Goal: Check status: Check status

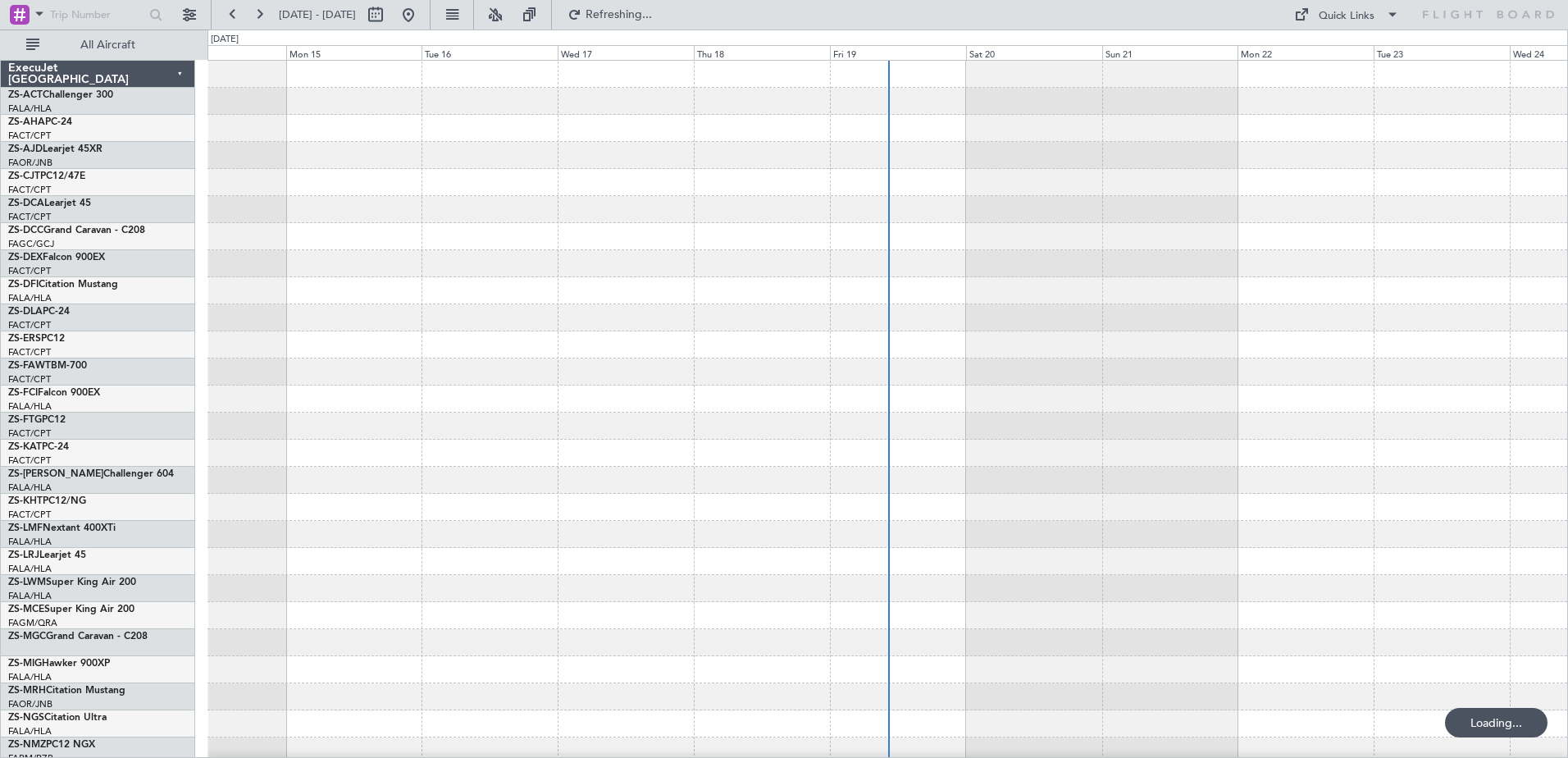
click at [36, 15] on span at bounding box center [40, 13] width 20 height 21
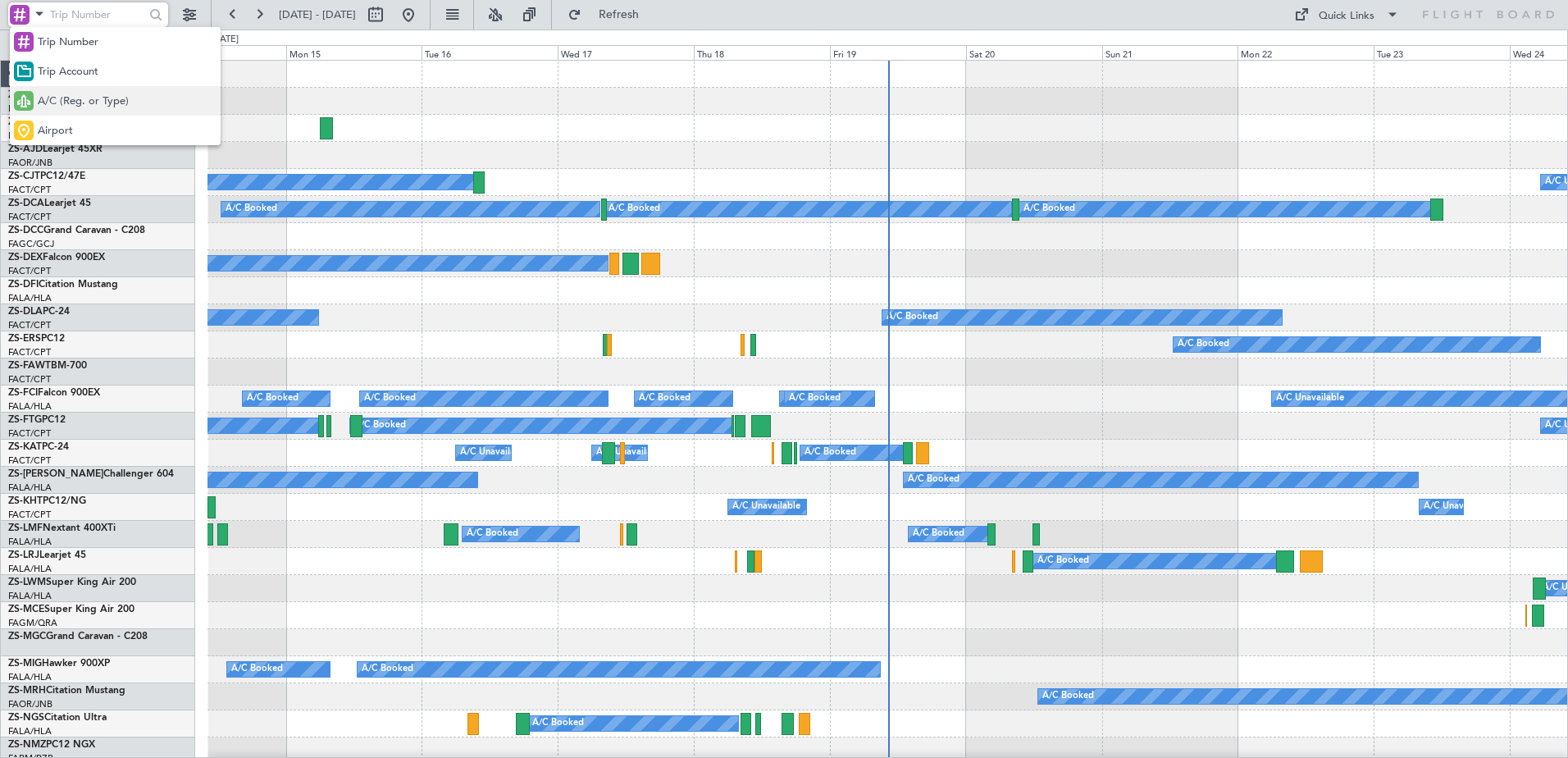
click at [89, 103] on span "A/C (Reg. or Type)" at bounding box center [83, 102] width 91 height 17
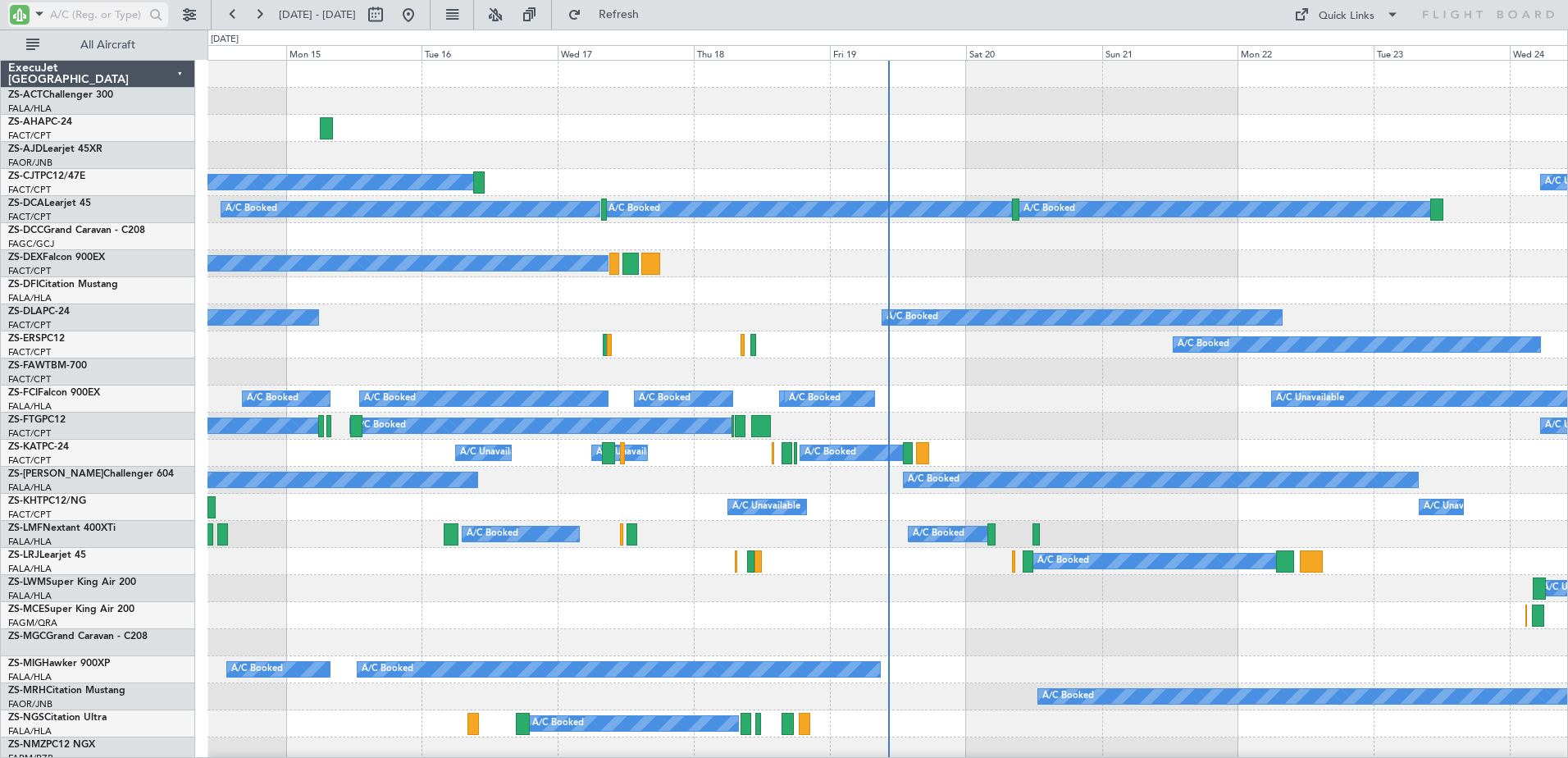
click at [84, 7] on input "text" at bounding box center [97, 14] width 94 height 25
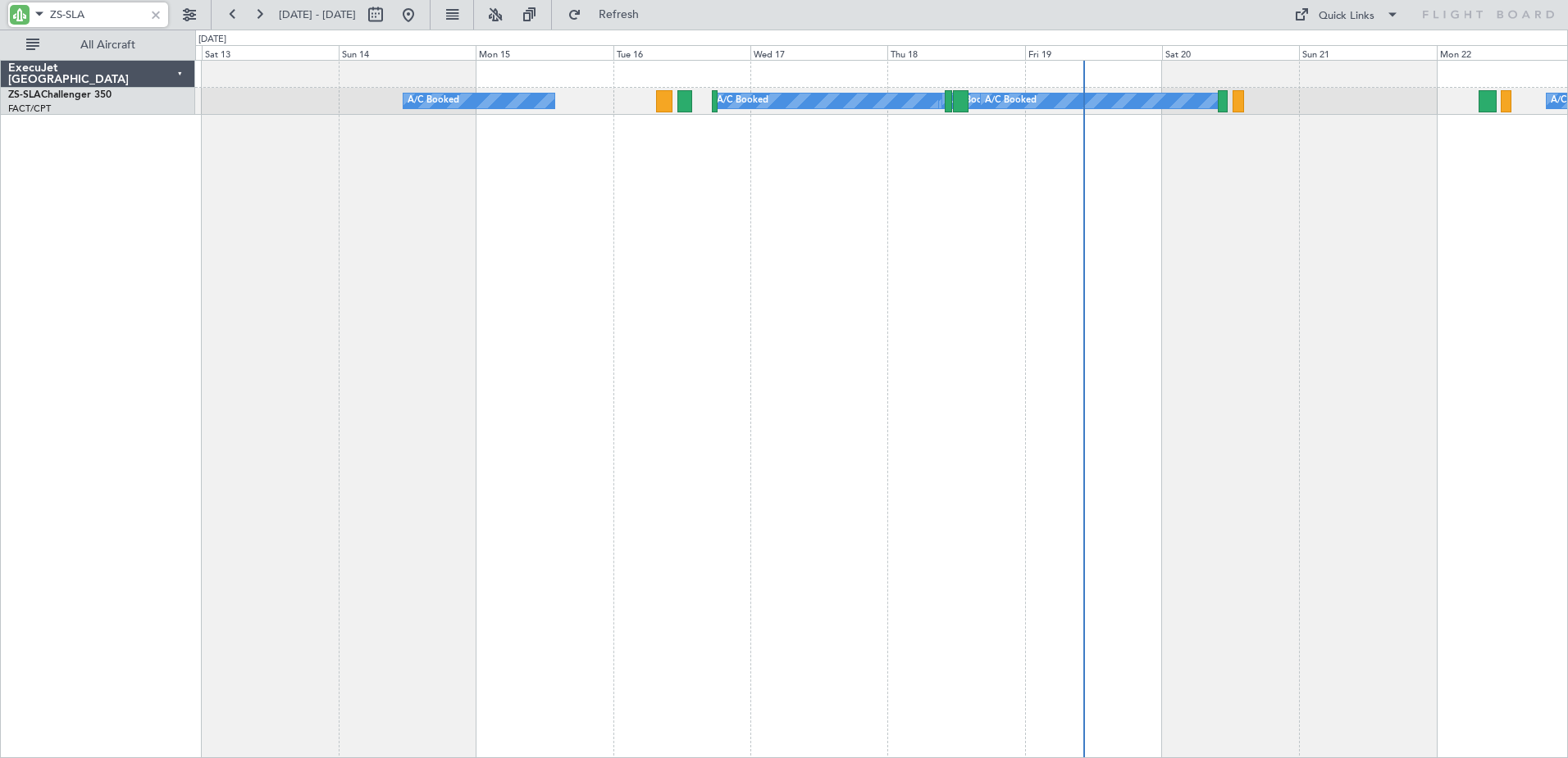
click at [499, 238] on div "A/C Booked A/C Booked A/C Booked A/C Booked A/C Booked A/C Booked A/C Booked" at bounding box center [882, 409] width 1373 height 698
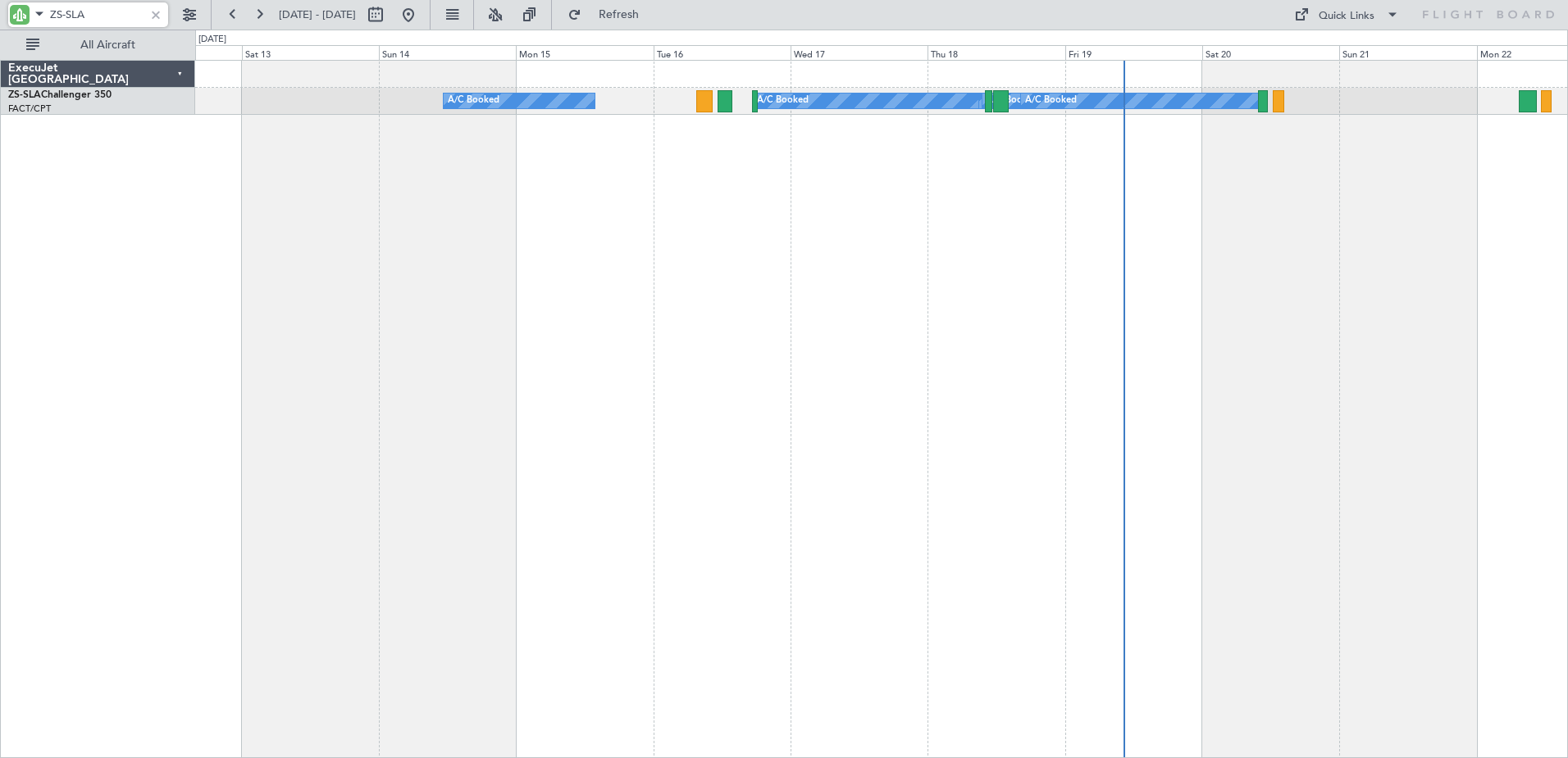
click at [481, 217] on div "A/C Booked A/C Booked A/C Booked A/C Booked A/C Booked A/C Booked A/C Booked" at bounding box center [882, 409] width 1373 height 698
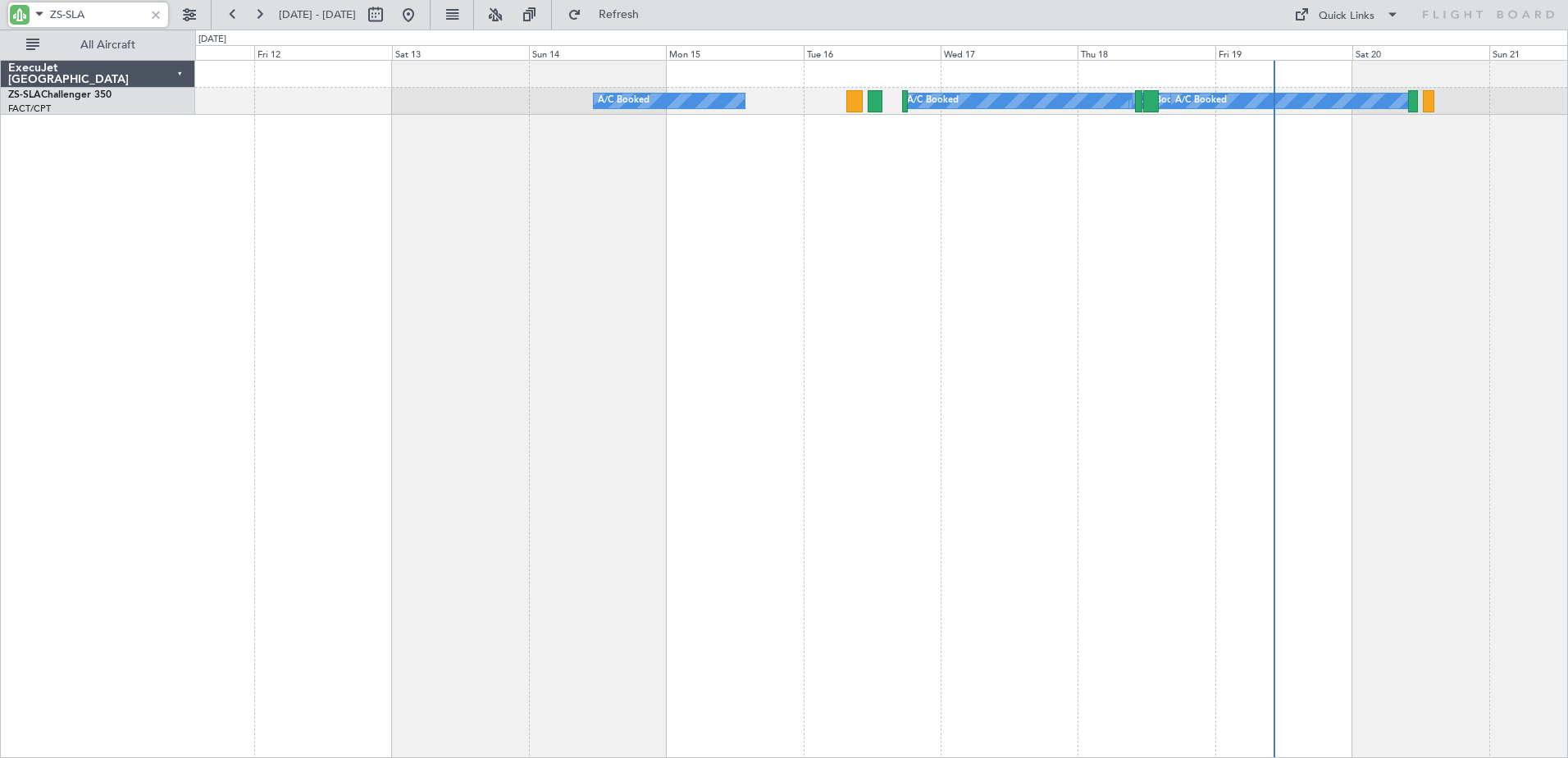
click at [550, 183] on div "A/C Booked A/C Booked A/C Booked A/C Booked A/C Booked A/C Booked A/C Booked" at bounding box center [882, 409] width 1373 height 698
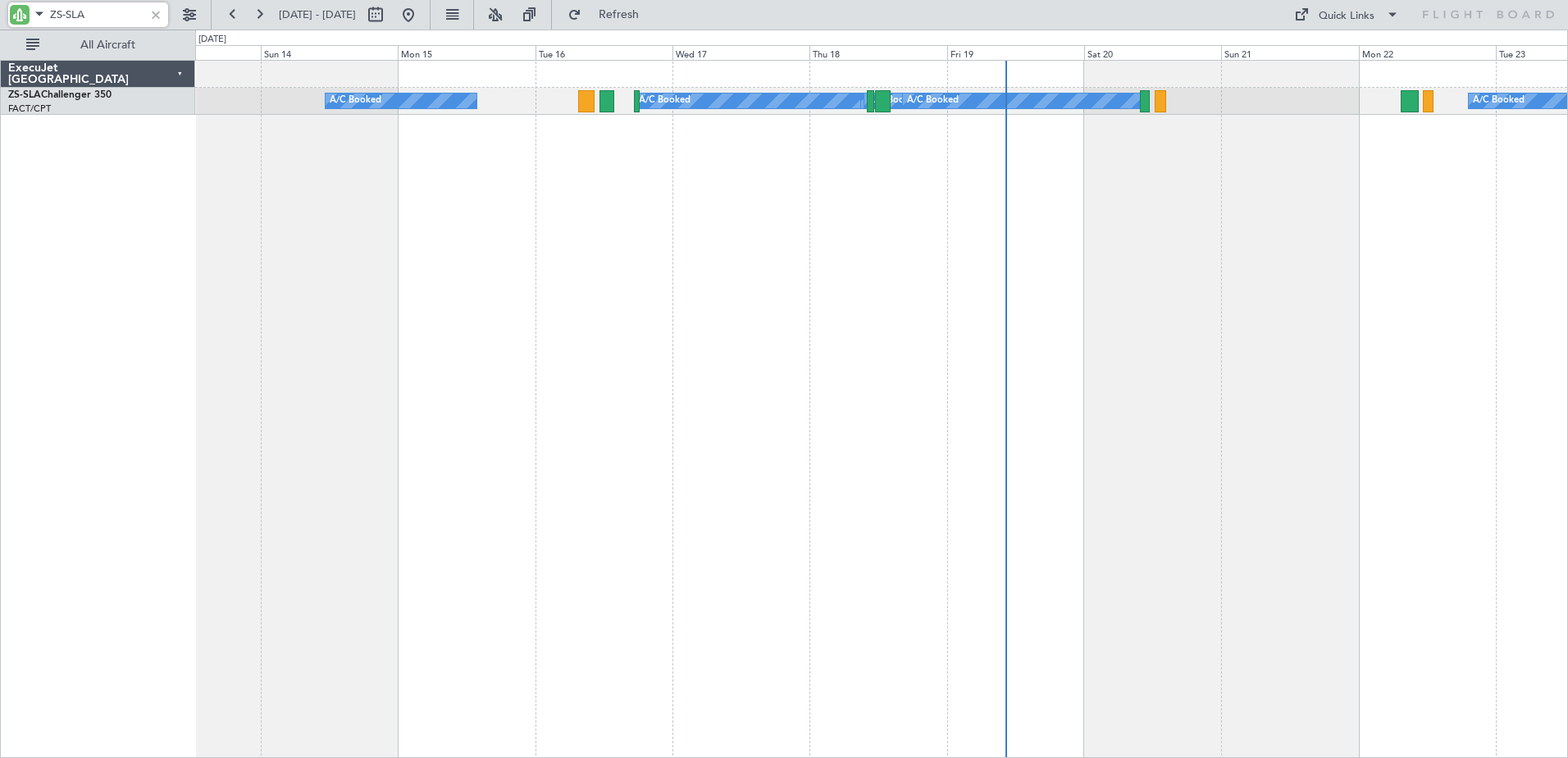
click at [353, 251] on div "A/C Booked A/C Booked A/C Booked A/C Booked A/C Booked A/C Booked A/C Booked A/…" at bounding box center [882, 409] width 1373 height 698
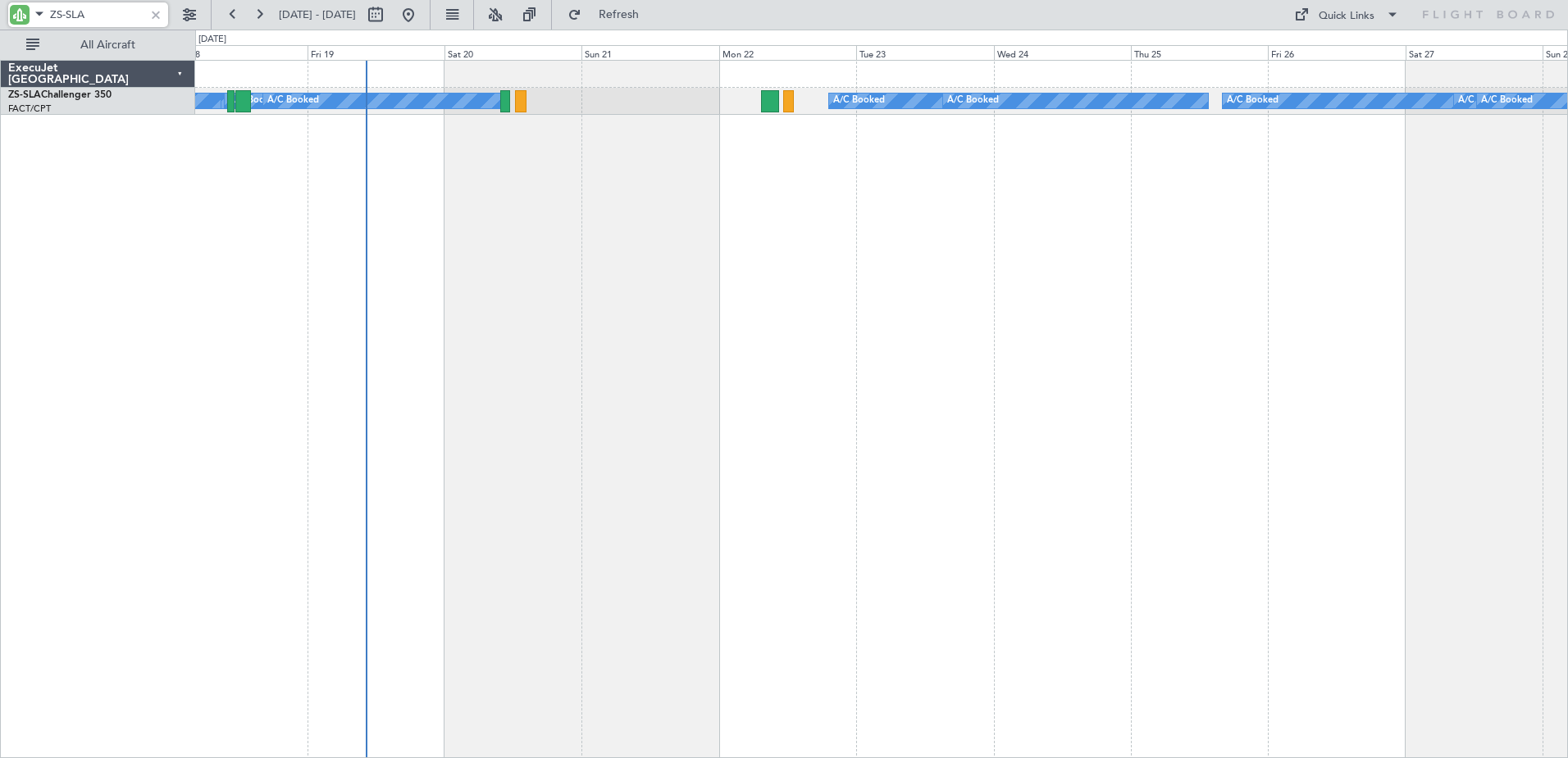
click at [615, 403] on div "A/C Booked A/C Booked A/C Booked A/C Booked A/C Booked A/C Booked A/C Booked A/…" at bounding box center [882, 409] width 1373 height 698
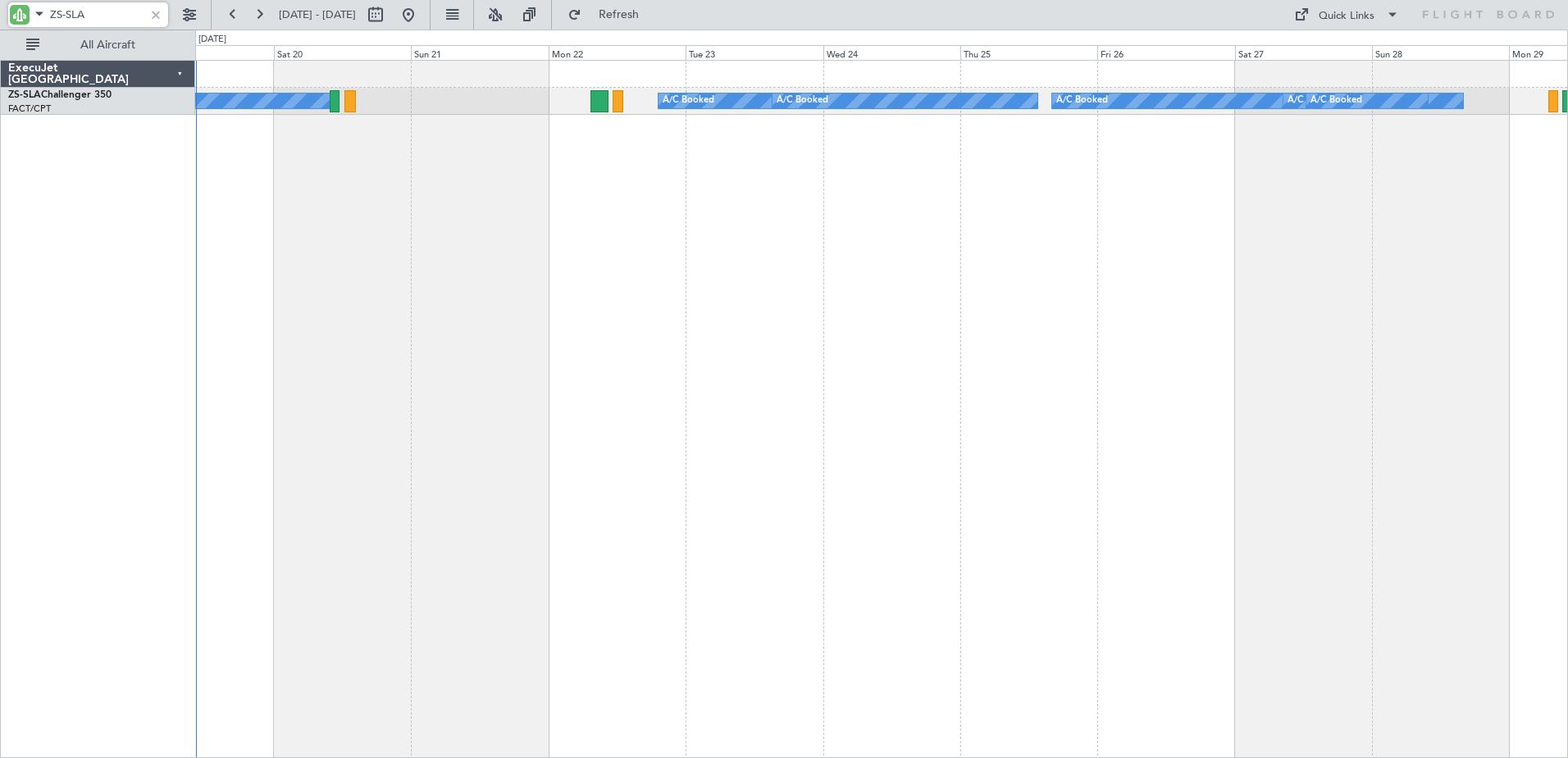
click at [870, 409] on div "A/C Booked A/C Booked A/C Booked A/C Booked A/C Booked A/C Booked A/C Booked A/…" at bounding box center [882, 409] width 1373 height 698
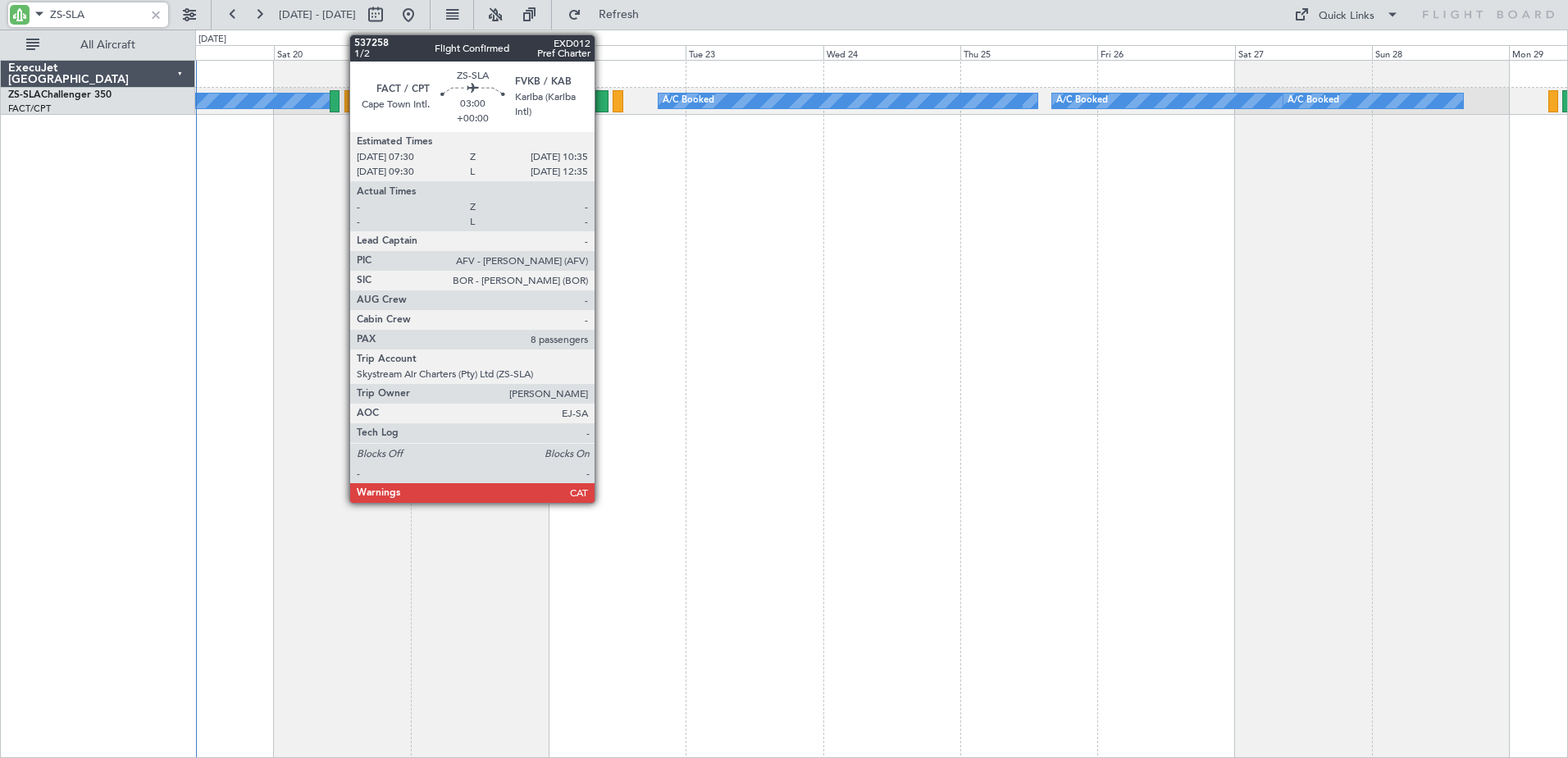
click at [602, 102] on div at bounding box center [600, 101] width 18 height 22
click at [603, 97] on div at bounding box center [600, 101] width 18 height 22
type input "ZS-SLA"
